Goal: Find contact information: Find contact information

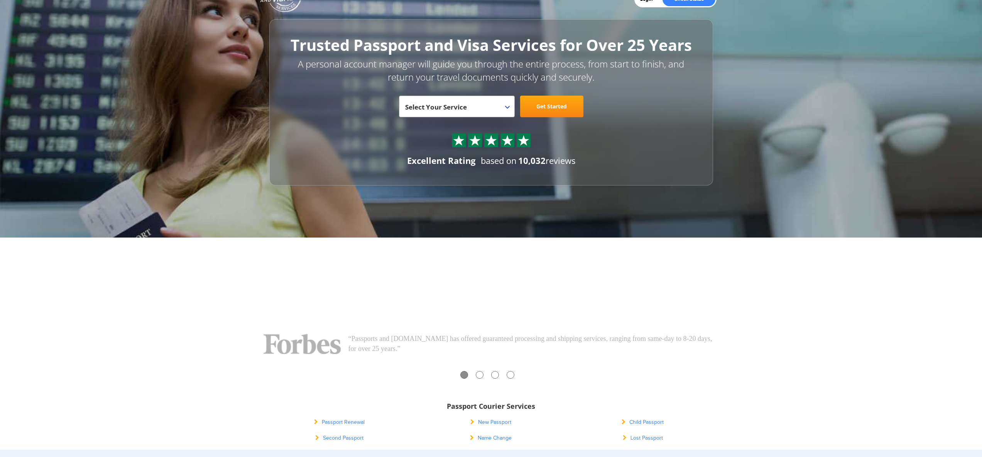
scroll to position [228, 0]
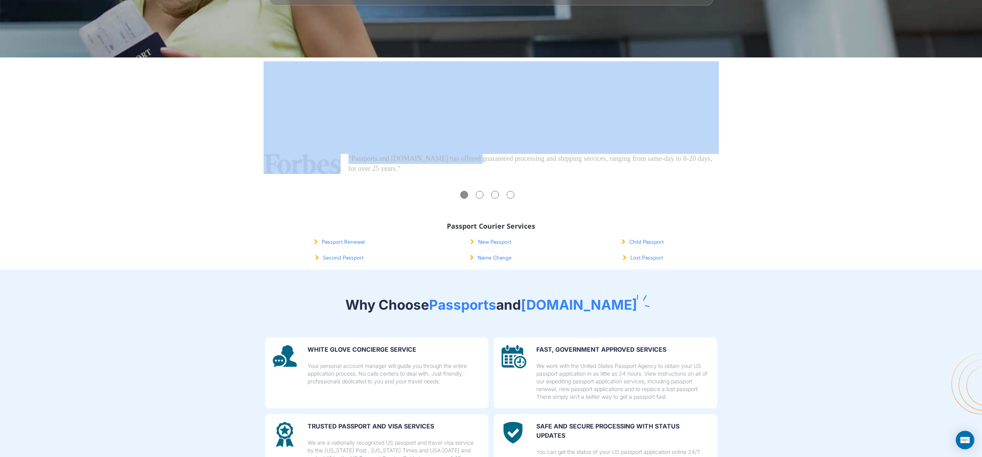
drag, startPoint x: 477, startPoint y: 167, endPoint x: 453, endPoint y: 153, distance: 27.8
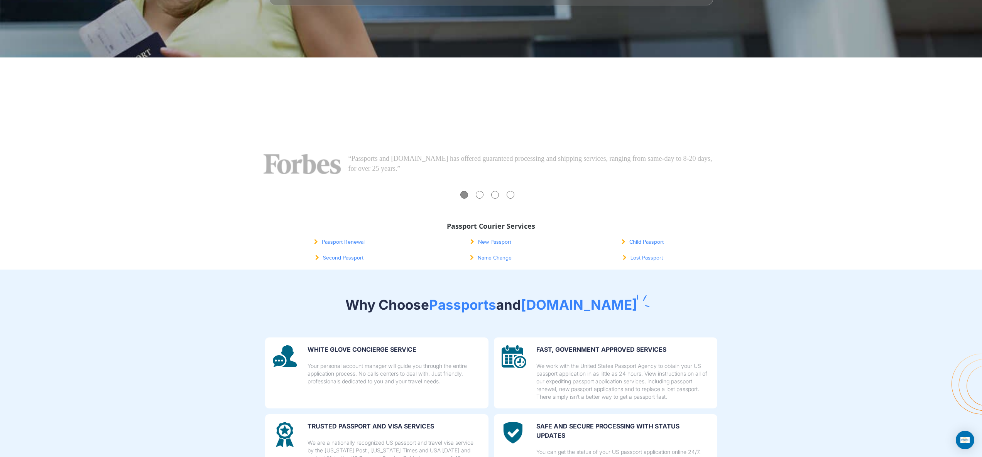
click at [468, 202] on div "“Visitors to Passports and [DOMAIN_NAME] find out immediately if they need a pa…" at bounding box center [491, 163] width 463 height 212
click at [475, 199] on div at bounding box center [490, 196] width 455 height 10
click at [477, 198] on div at bounding box center [480, 195] width 8 height 8
click at [492, 194] on div at bounding box center [495, 195] width 8 height 8
click at [506, 197] on div at bounding box center [490, 196] width 455 height 10
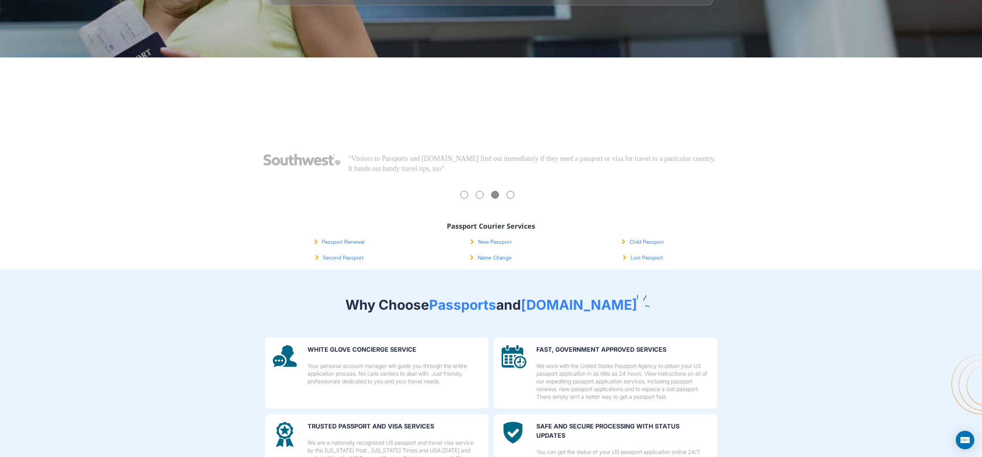
click at [507, 197] on div at bounding box center [510, 195] width 8 height 8
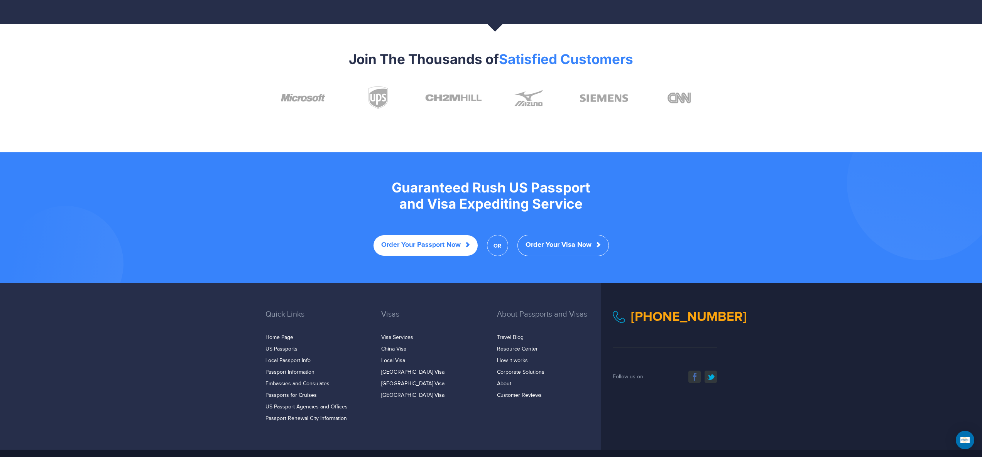
scroll to position [1457, 0]
